Goal: Find specific page/section: Find specific page/section

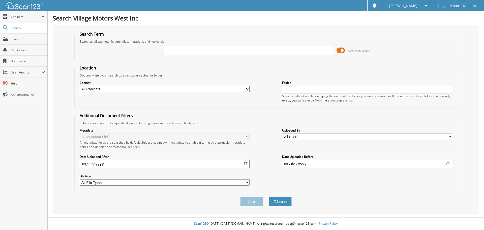
click at [199, 210] on div "Clear Search" at bounding box center [265, 201] width 383 height 20
click at [272, 175] on div "Metadata All Metadata Fields All metadata fields are searched by default. Selec…" at bounding box center [266, 156] width 378 height 63
click at [177, 209] on div "Clear Search" at bounding box center [265, 201] width 383 height 20
click at [175, 50] on input "text" at bounding box center [249, 51] width 170 height 8
type input "114327"
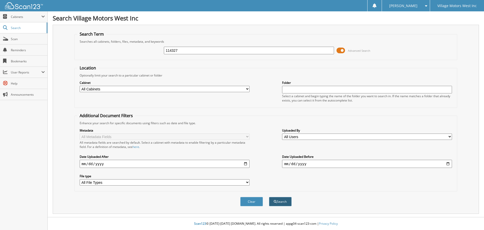
click at [283, 202] on button "Search" at bounding box center [280, 201] width 23 height 9
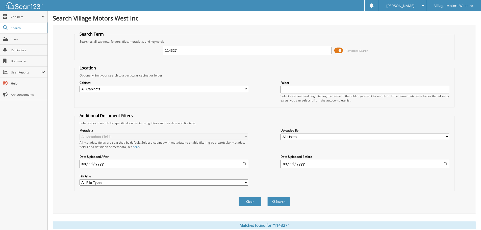
scroll to position [80, 0]
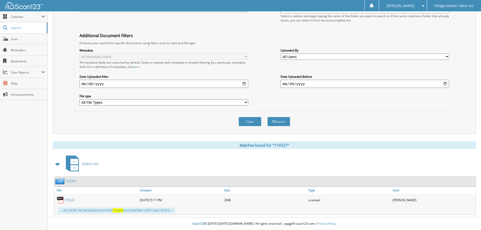
click at [72, 199] on link "725247" at bounding box center [69, 200] width 11 height 4
click at [281, 123] on button "Search" at bounding box center [278, 121] width 23 height 9
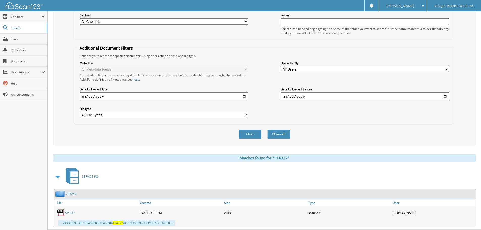
scroll to position [80, 0]
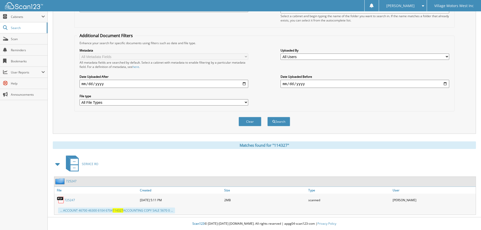
drag, startPoint x: 138, startPoint y: 224, endPoint x: 138, endPoint y: 220, distance: 3.8
click at [138, 224] on div "Scan123 © [DATE]-[DATE] [DOMAIN_NAME]. All rights reserved | appg04-scan123-com…" at bounding box center [264, 223] width 433 height 12
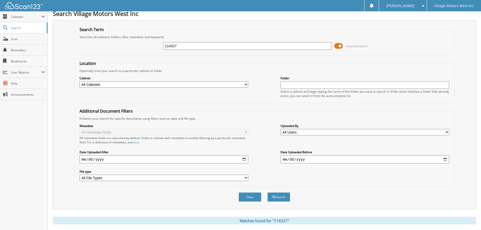
scroll to position [0, 0]
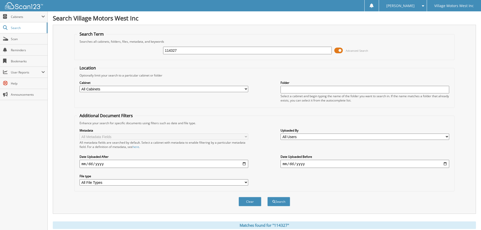
drag, startPoint x: 185, startPoint y: 52, endPoint x: 146, endPoint y: 50, distance: 39.6
click at [146, 50] on div "114327 Advanced Search" at bounding box center [264, 51] width 374 height 14
drag, startPoint x: 379, startPoint y: 201, endPoint x: 377, endPoint y: 203, distance: 2.7
click at [379, 201] on div "Clear Search" at bounding box center [264, 201] width 380 height 20
drag, startPoint x: 414, startPoint y: 192, endPoint x: 412, endPoint y: 189, distance: 3.2
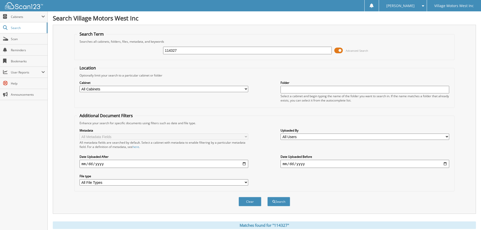
click at [414, 192] on div "Clear Search" at bounding box center [264, 201] width 380 height 20
drag, startPoint x: 170, startPoint y: 52, endPoint x: 143, endPoint y: 53, distance: 26.8
click at [143, 53] on div "114327 Advanced Search" at bounding box center [264, 51] width 374 height 14
type input "112487"
click at [267, 197] on button "Search" at bounding box center [278, 201] width 23 height 9
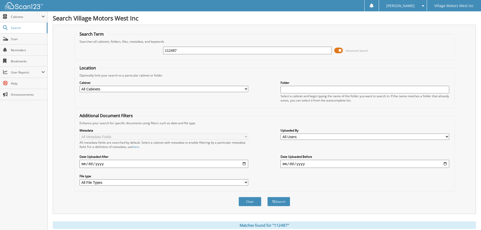
scroll to position [165, 0]
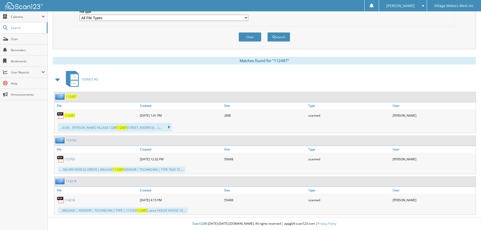
click at [71, 115] on span "112487" at bounding box center [69, 115] width 11 height 4
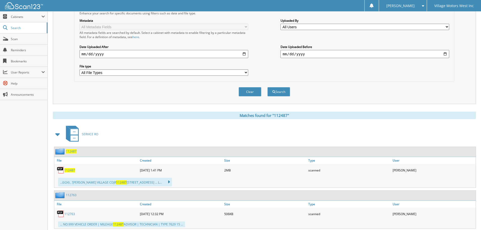
scroll to position [64, 0]
